Goal: Information Seeking & Learning: Learn about a topic

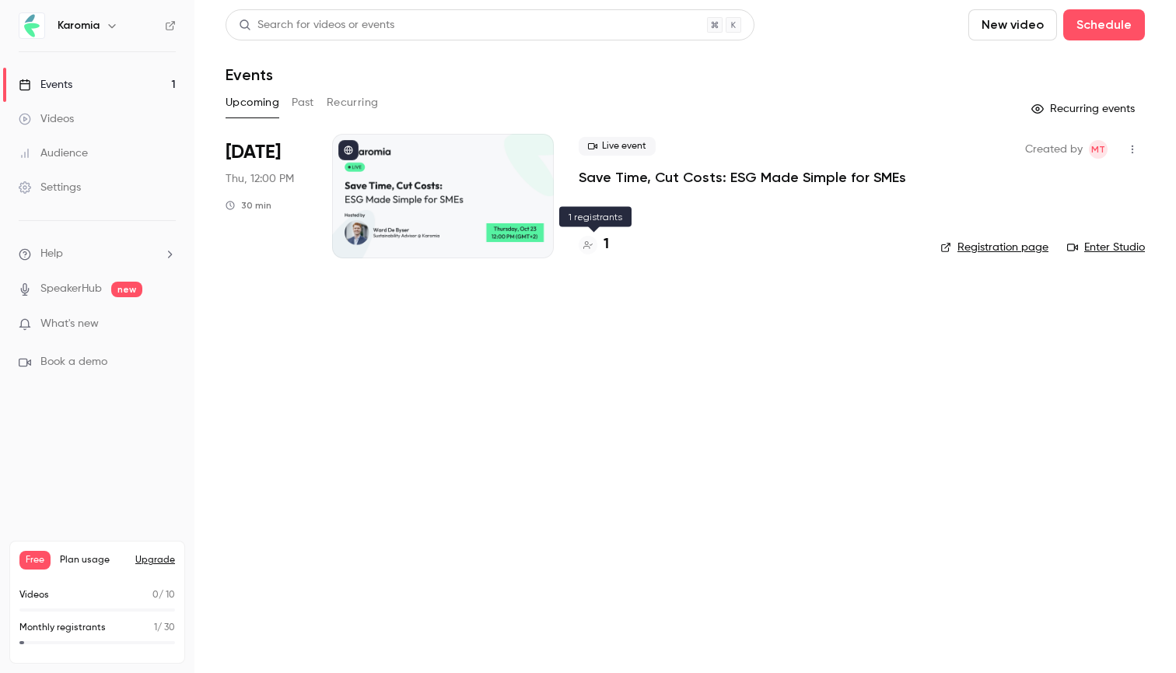
click at [605, 242] on h4 "1" at bounding box center [606, 244] width 5 height 21
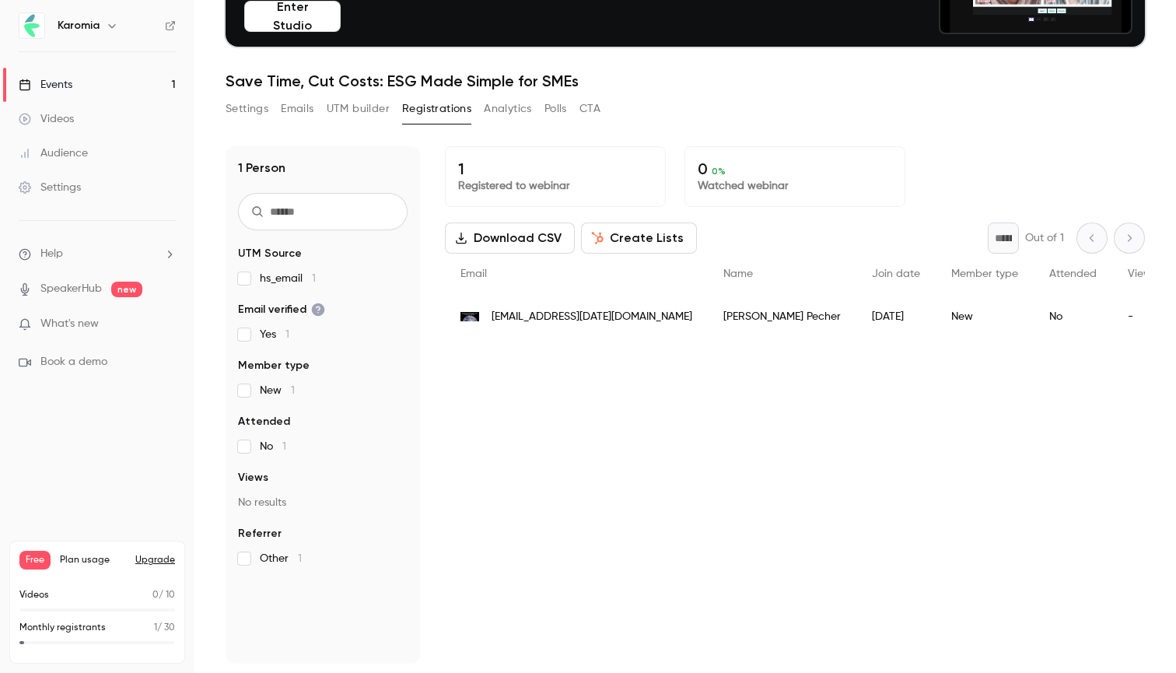
scroll to position [132, 0]
